Goal: Information Seeking & Learning: Understand process/instructions

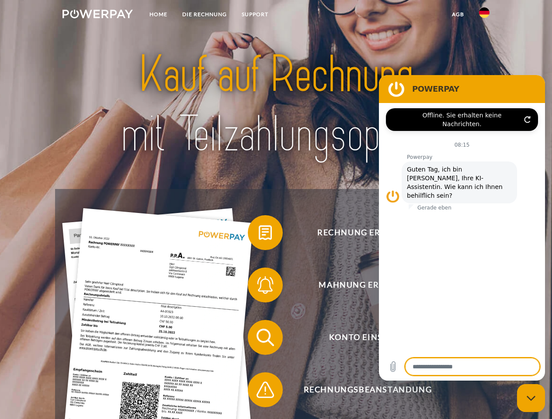
click at [97, 15] on img at bounding box center [97, 14] width 70 height 9
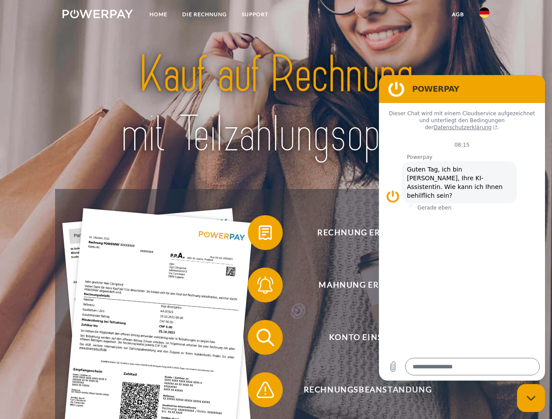
click at [484, 15] on img at bounding box center [484, 12] width 10 height 10
click at [457, 14] on link "agb" at bounding box center [457, 15] width 27 height 16
click at [259, 234] on span at bounding box center [252, 233] width 44 height 44
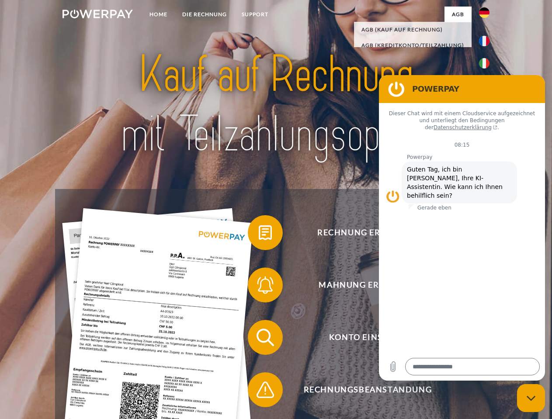
click at [259, 287] on span at bounding box center [252, 285] width 44 height 44
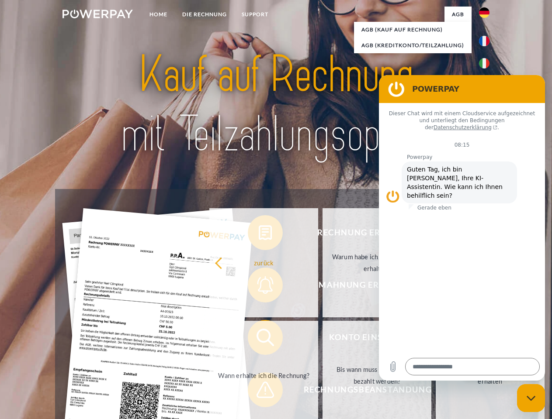
click at [322, 339] on link "Bis wann muss die Rechnung bezahlt werden?" at bounding box center [376, 375] width 109 height 109
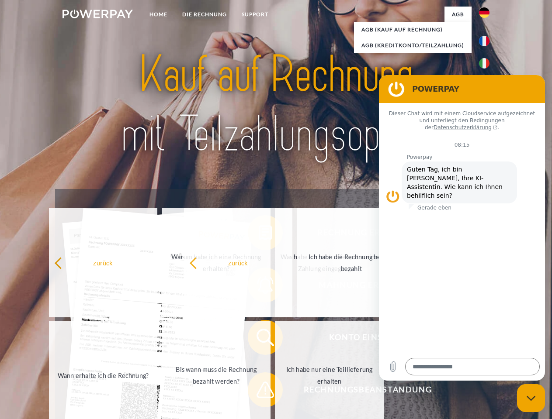
click at [259, 392] on span at bounding box center [252, 390] width 44 height 44
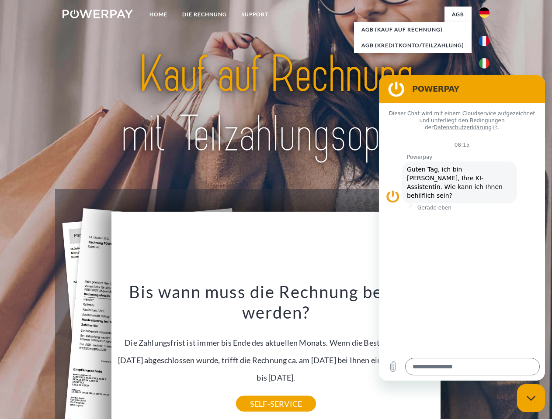
click at [531, 398] on icon "Messaging-Fenster schließen" at bounding box center [530, 399] width 9 height 6
type textarea "*"
